Goal: Check status

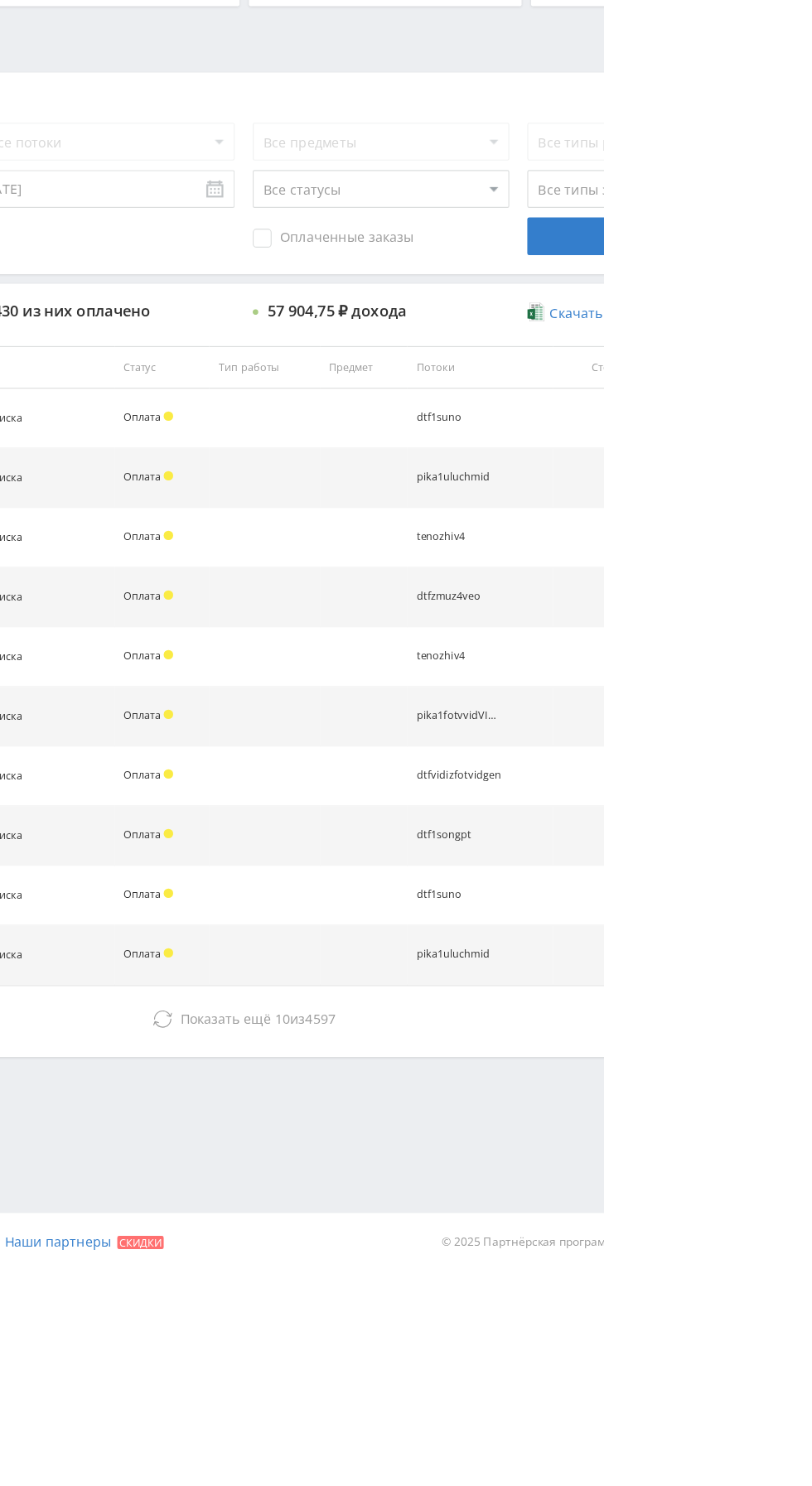
click at [450, 1258] on span "Показать ещё" at bounding box center [481, 1266] width 80 height 16
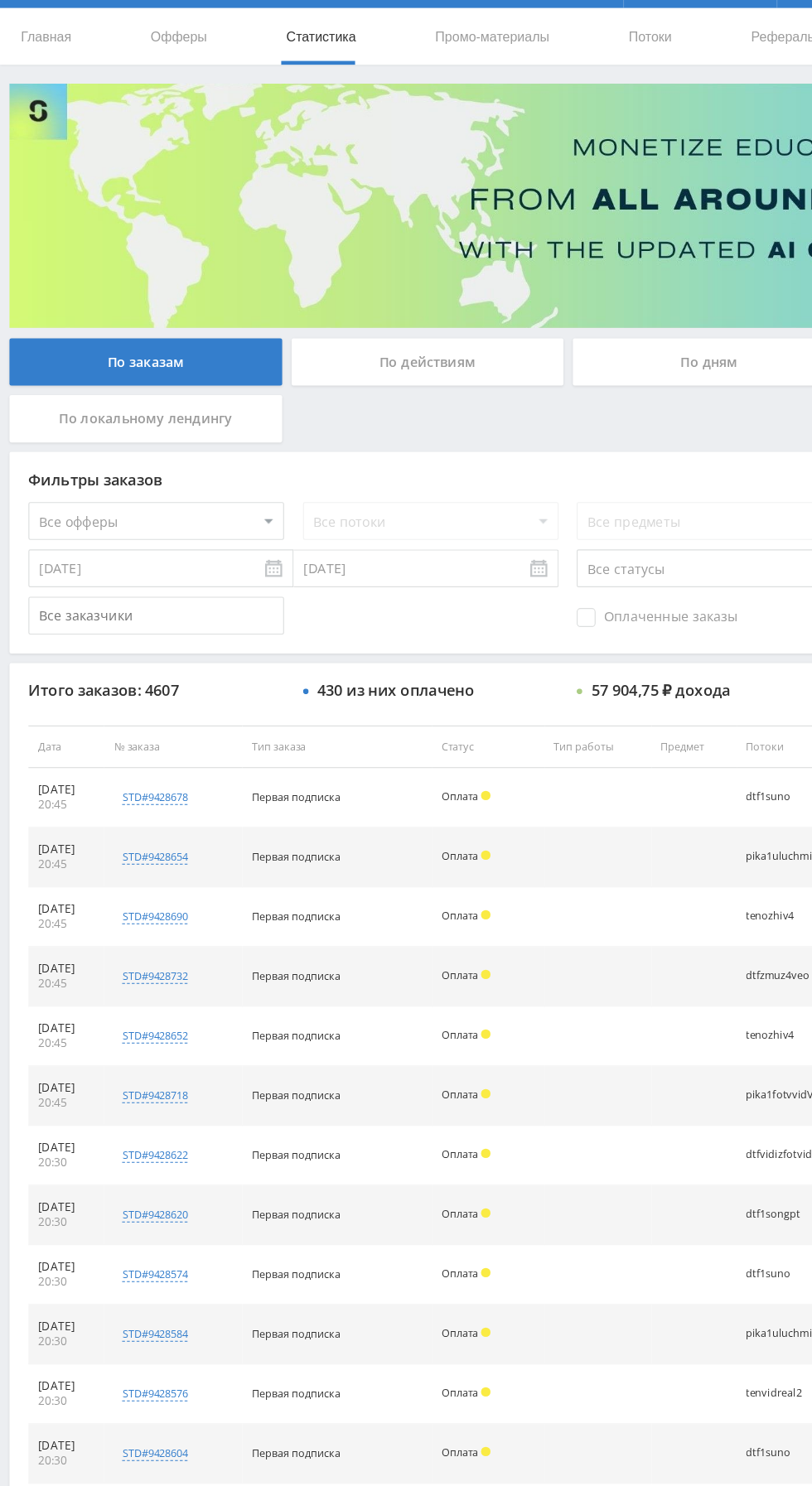
scroll to position [41, 0]
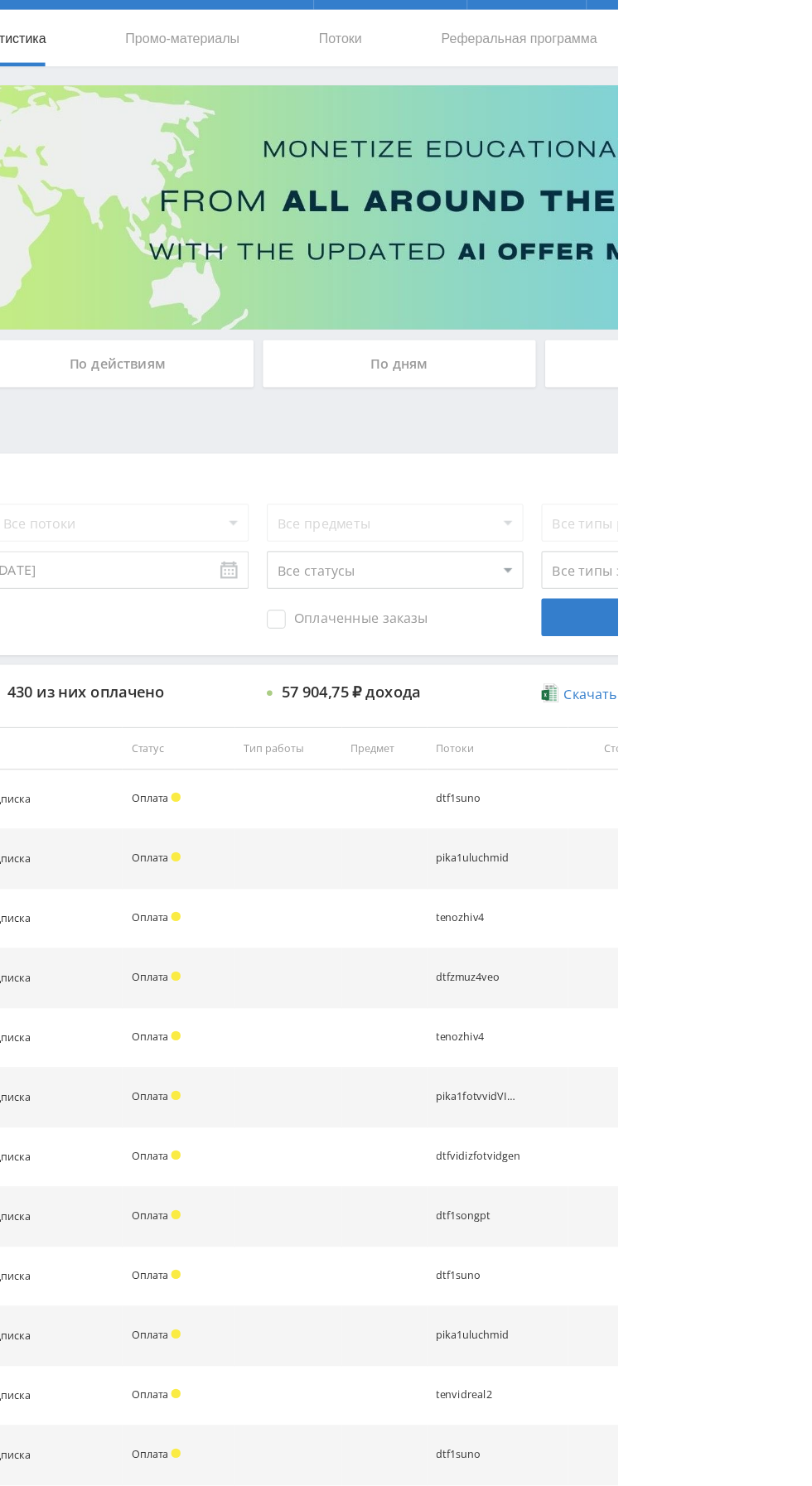
click at [665, 303] on div "По дням" at bounding box center [620, 318] width 239 height 41
click at [0, 0] on input "По дням" at bounding box center [0, 0] width 0 height 0
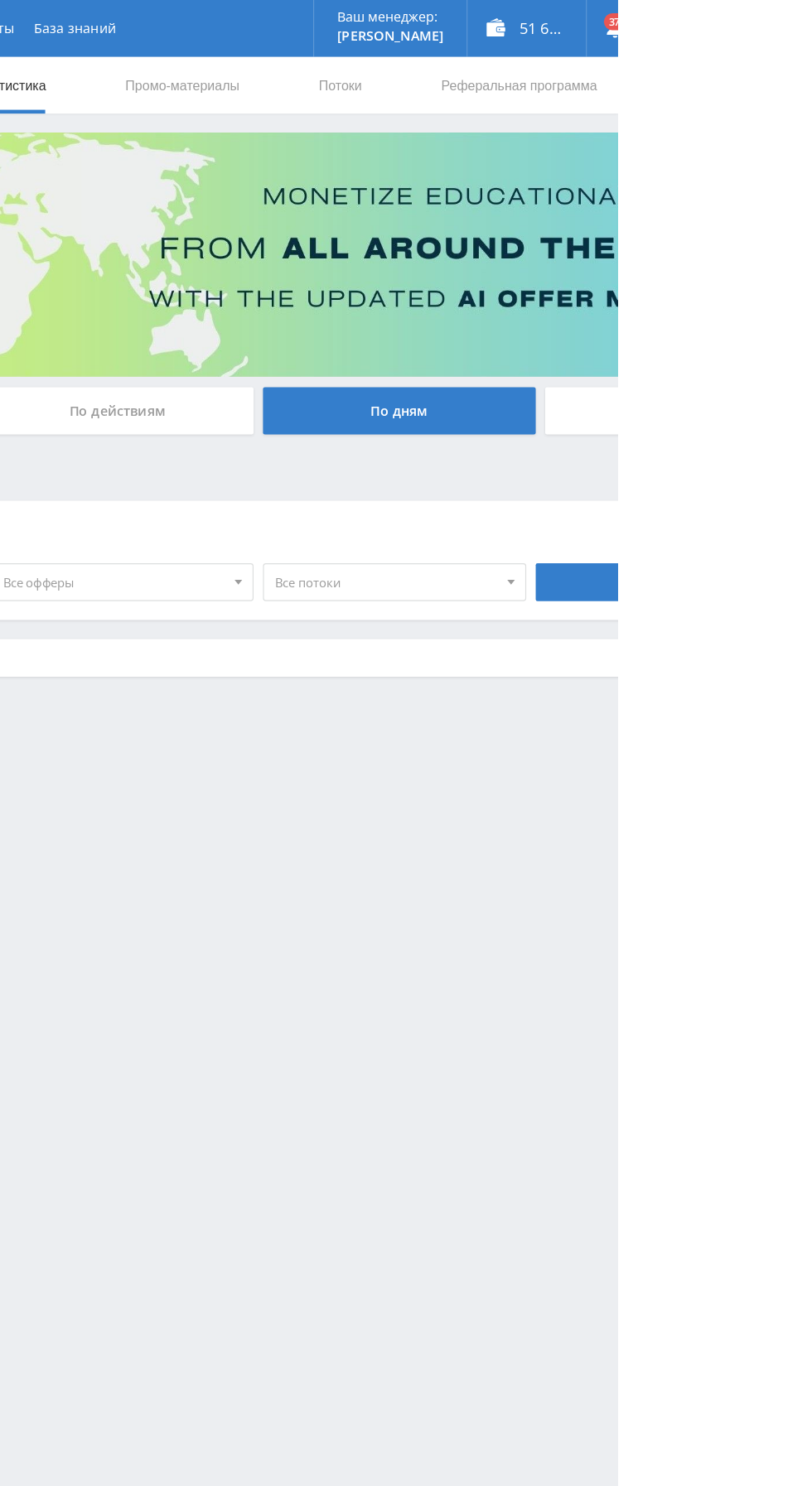
scroll to position [0, 0]
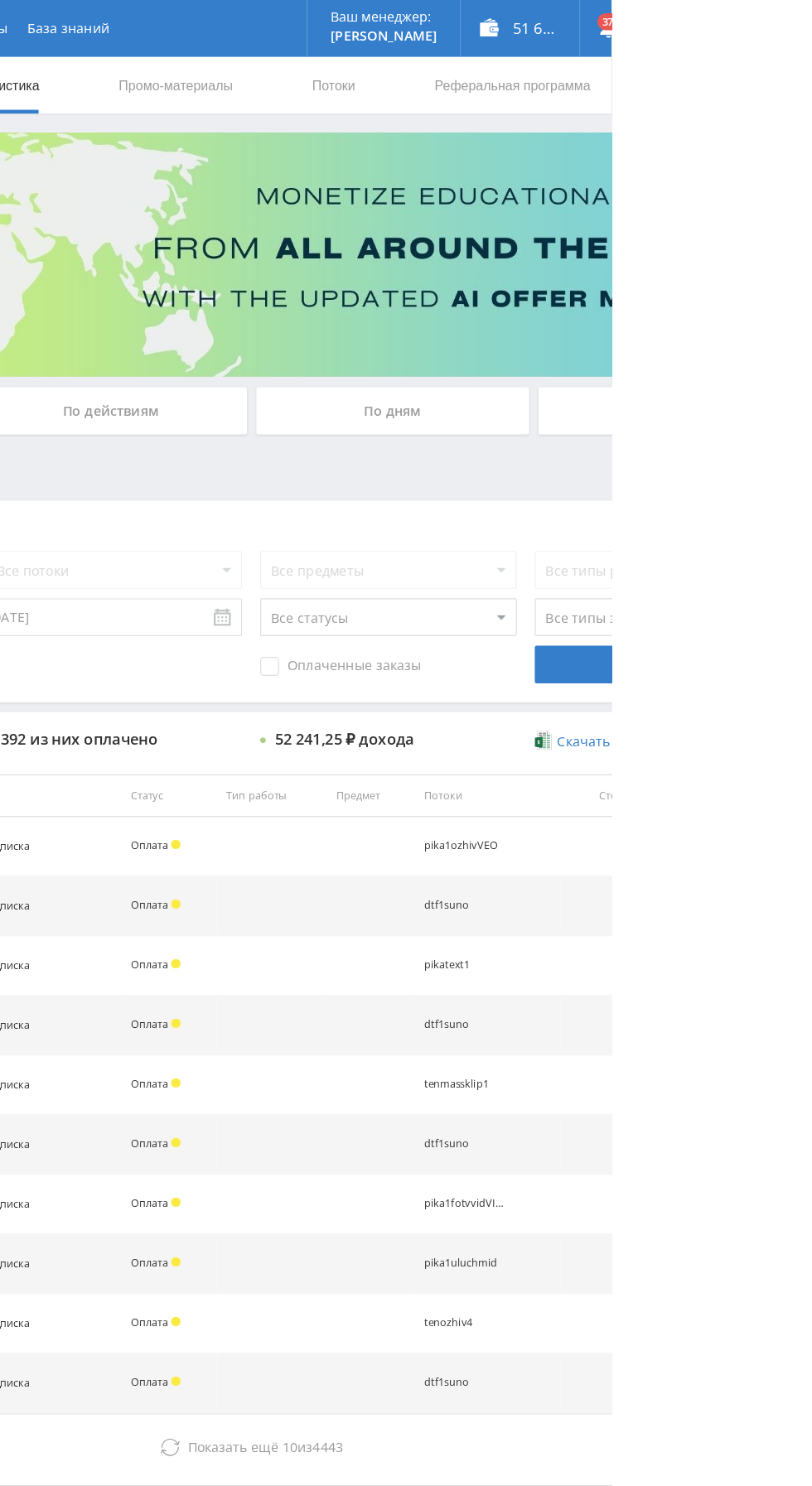
click at [677, 358] on div "По дням" at bounding box center [620, 359] width 239 height 41
click at [0, 0] on input "По дням" at bounding box center [0, 0] width 0 height 0
